Goal: Complete application form

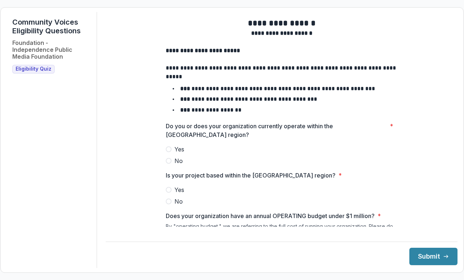
scroll to position [96, 0]
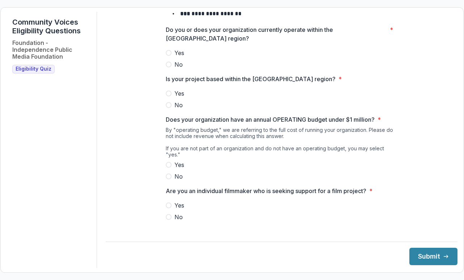
click at [175, 57] on span "Yes" at bounding box center [180, 53] width 10 height 9
click at [172, 98] on label "Yes" at bounding box center [282, 93] width 232 height 9
click at [175, 166] on span "Yes" at bounding box center [180, 164] width 10 height 9
click at [178, 203] on span "Yes" at bounding box center [180, 205] width 10 height 9
click at [176, 213] on span "No" at bounding box center [179, 217] width 8 height 9
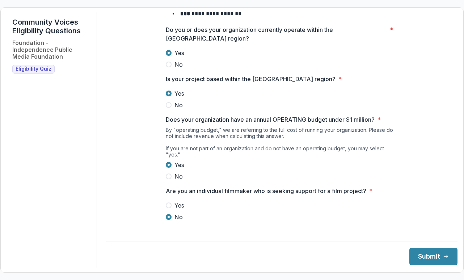
click at [427, 266] on div "**********" at bounding box center [282, 140] width 352 height 256
click at [422, 254] on button "Submit" at bounding box center [434, 256] width 48 height 17
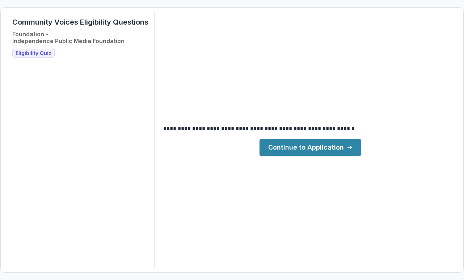
click at [313, 136] on main "**********" at bounding box center [310, 140] width 294 height 32
click at [313, 143] on link "Continue to Application" at bounding box center [311, 147] width 102 height 17
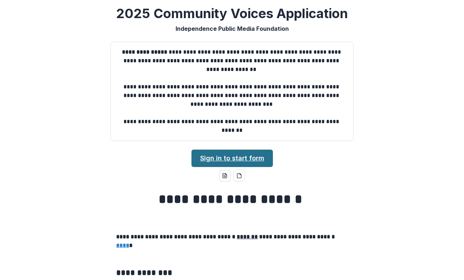
click at [204, 154] on link "Sign in to start form" at bounding box center [232, 158] width 81 height 17
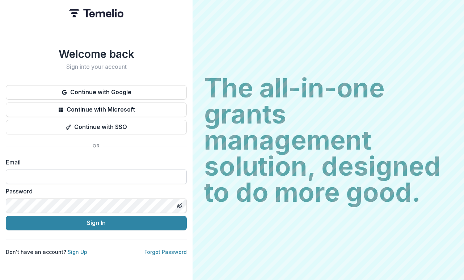
click at [117, 172] on input at bounding box center [96, 176] width 181 height 14
click at [120, 146] on div "Welcome back Sign into your account Continue with Google Continue with Microsof…" at bounding box center [96, 151] width 181 height 208
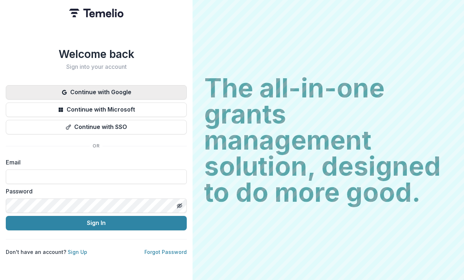
click at [129, 89] on button "Continue with Google" at bounding box center [96, 92] width 181 height 14
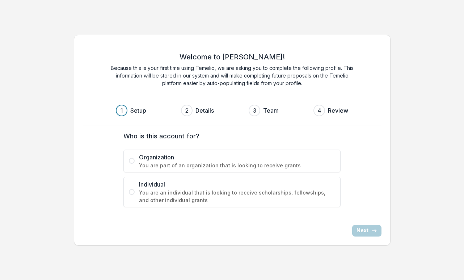
click at [211, 159] on span "Organization" at bounding box center [237, 157] width 196 height 9
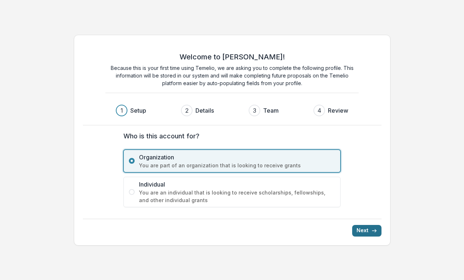
click at [366, 232] on button "Next" at bounding box center [366, 231] width 29 height 12
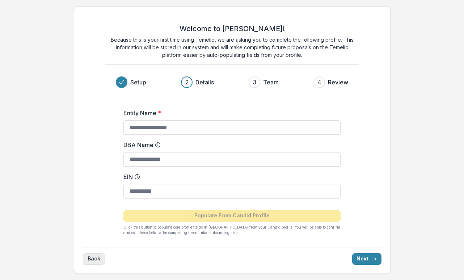
click at [91, 259] on button "Back" at bounding box center [94, 259] width 22 height 12
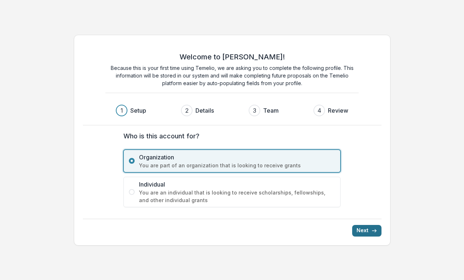
click at [370, 235] on button "Next" at bounding box center [366, 231] width 29 height 12
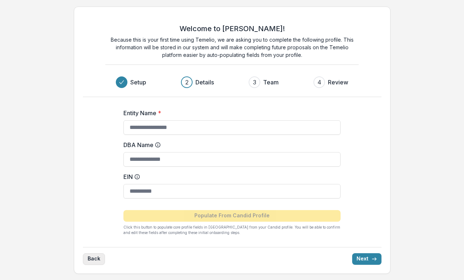
click at [92, 257] on button "Back" at bounding box center [94, 259] width 22 height 12
